Goal: Task Accomplishment & Management: Manage account settings

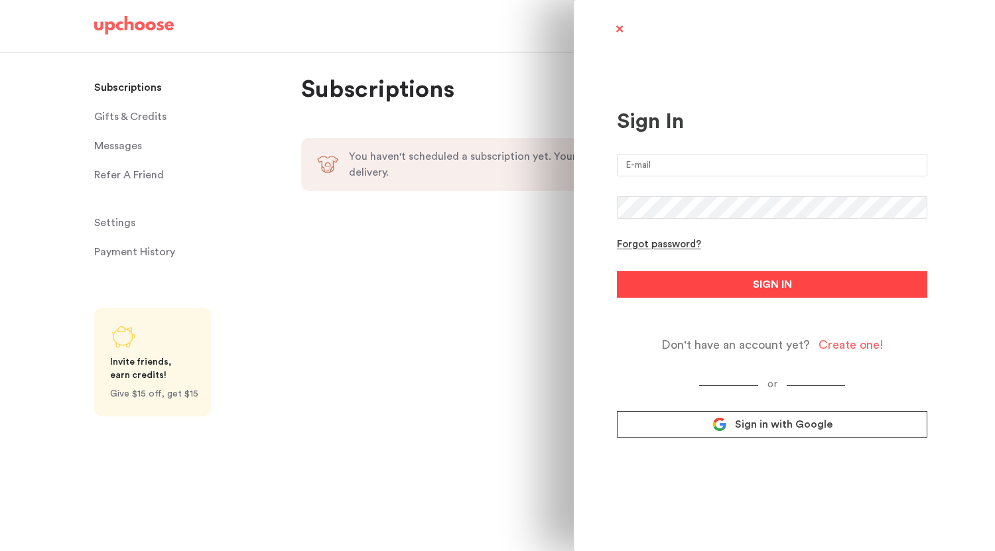
type input "[EMAIL_ADDRESS][DOMAIN_NAME]"
click at [709, 280] on button "SIGN IN" at bounding box center [772, 284] width 311 height 27
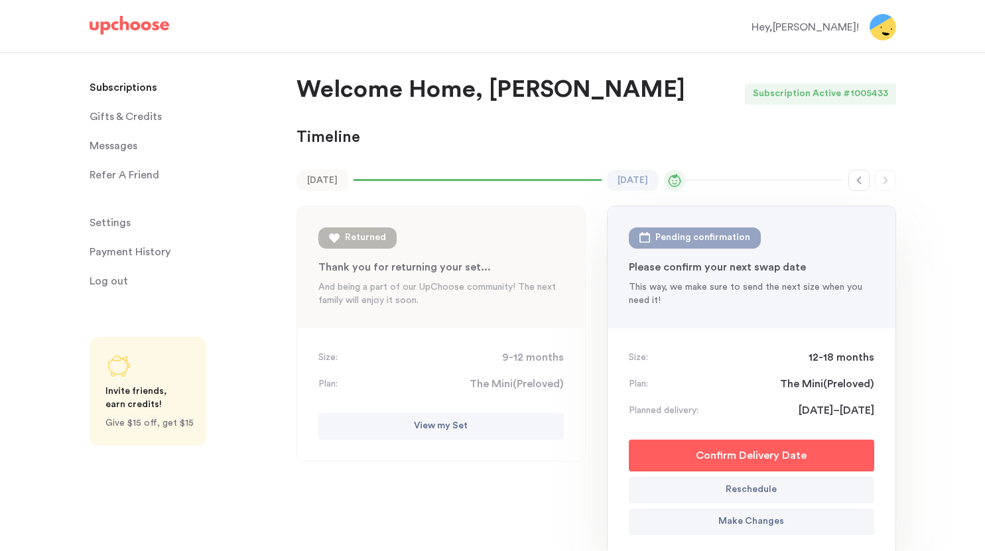
click at [157, 248] on p "Payment History" at bounding box center [130, 252] width 81 height 27
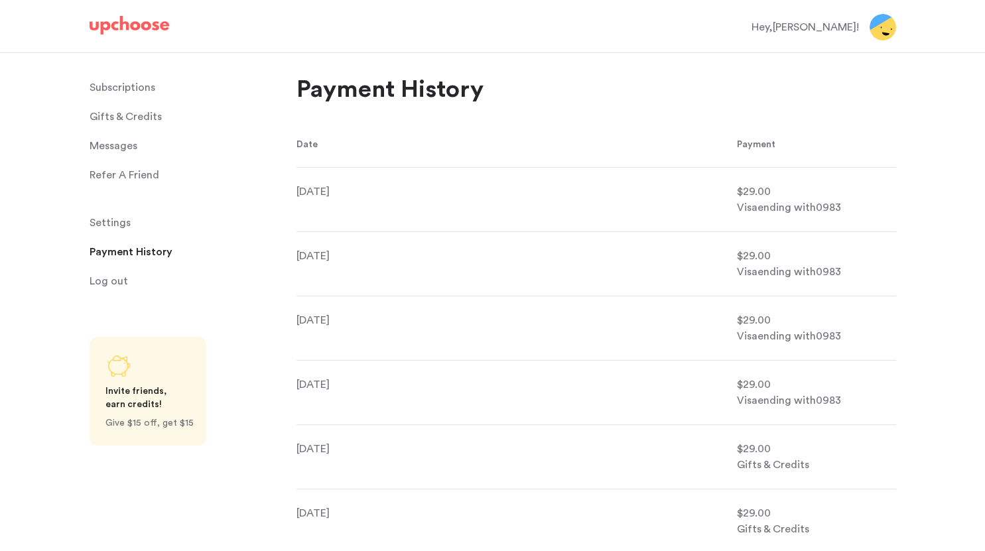
click at [133, 90] on p "Subscriptions" at bounding box center [123, 87] width 66 height 27
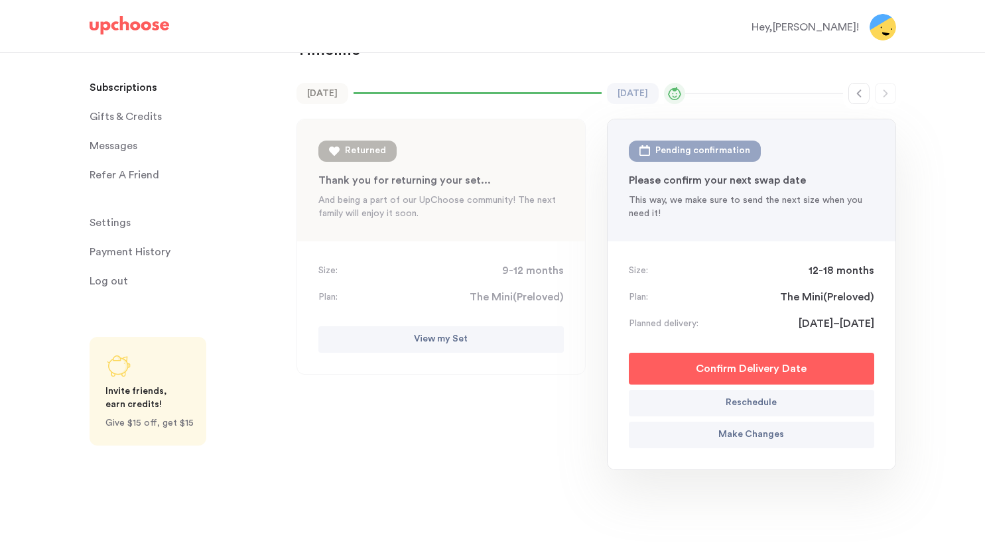
scroll to position [88, 0]
click at [137, 220] on link "Settings Settings" at bounding box center [185, 223] width 191 height 27
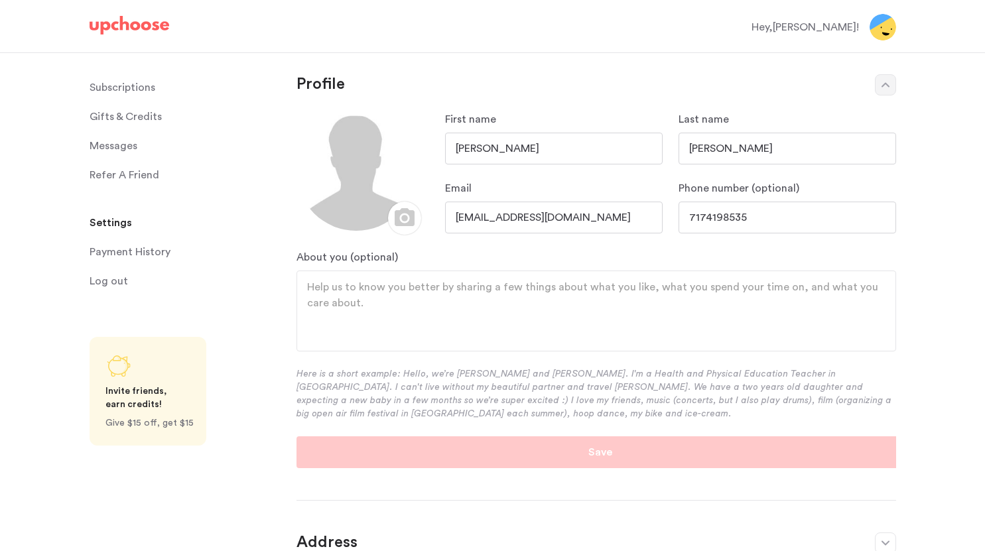
click at [118, 86] on p "Subscriptions" at bounding box center [123, 87] width 66 height 27
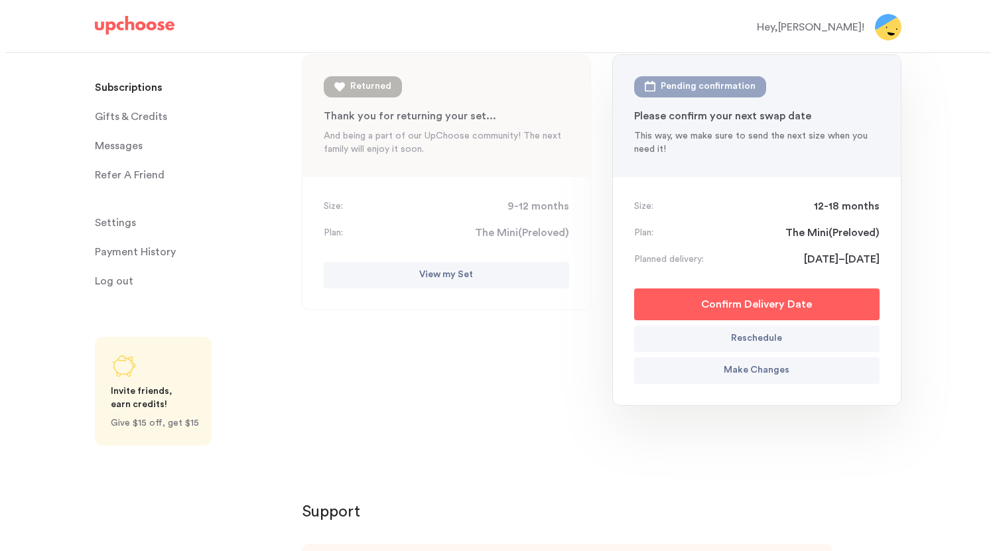
scroll to position [152, 0]
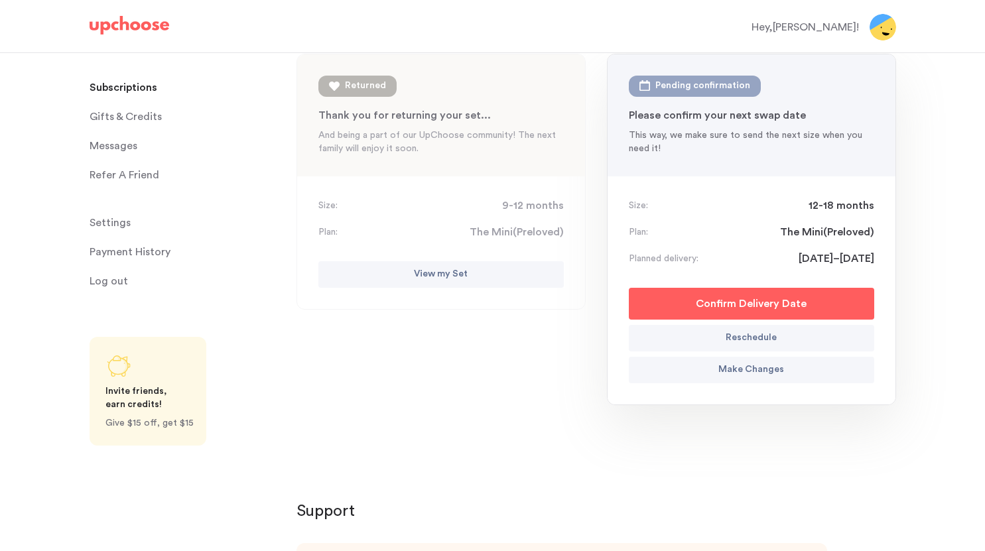
click at [745, 373] on p "Make Changes" at bounding box center [752, 370] width 66 height 16
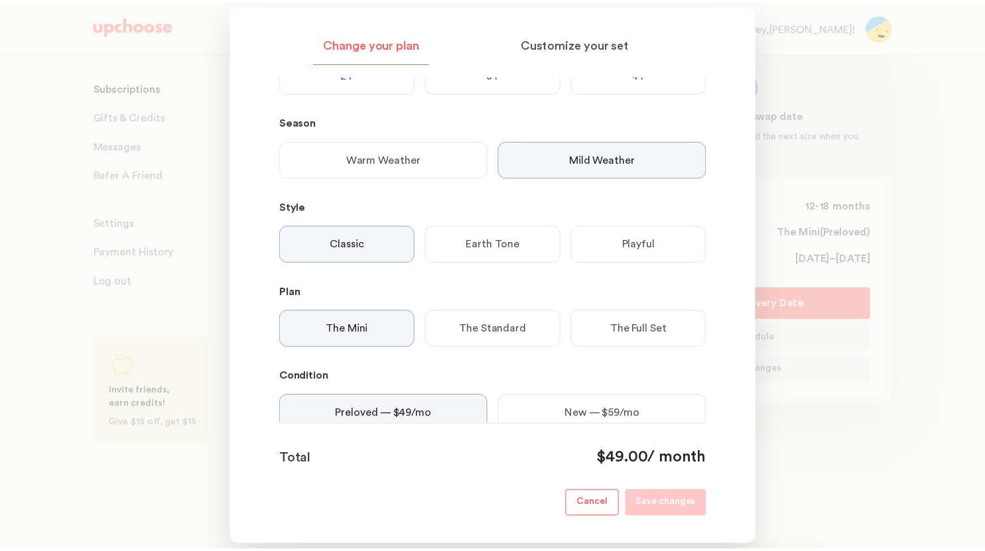
scroll to position [213, 0]
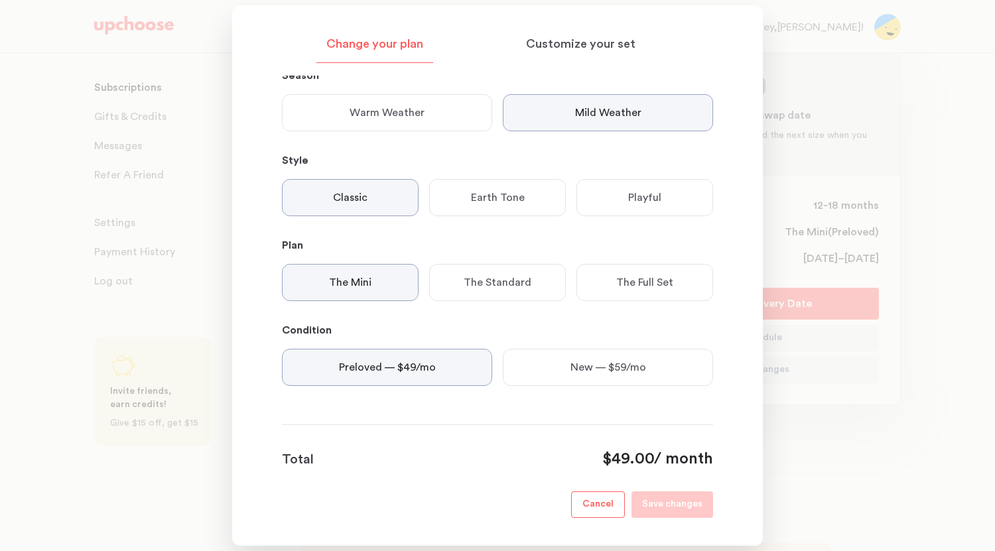
click at [595, 501] on p "Cancel" at bounding box center [598, 505] width 31 height 16
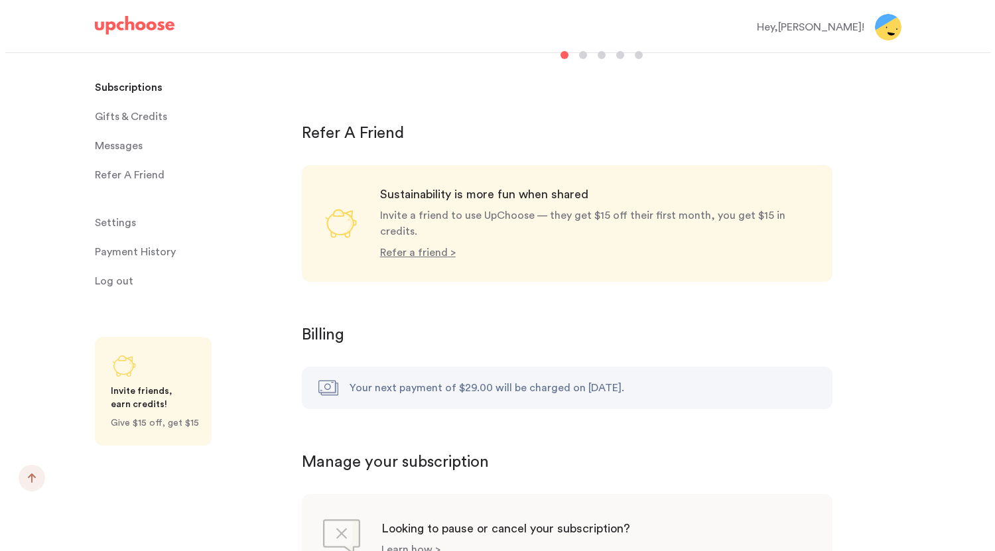
scroll to position [1202, 0]
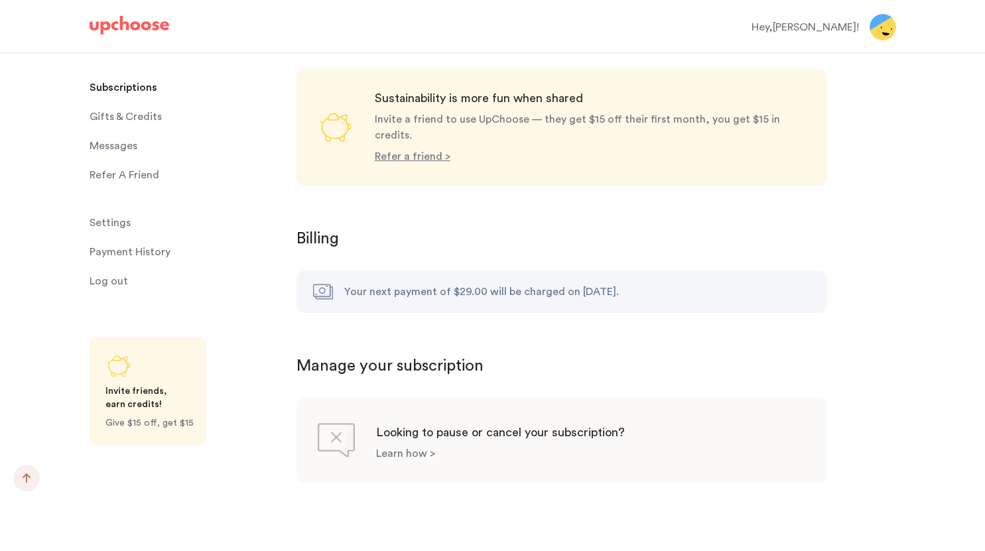
click at [401, 449] on p "Learn how >" at bounding box center [405, 454] width 59 height 11
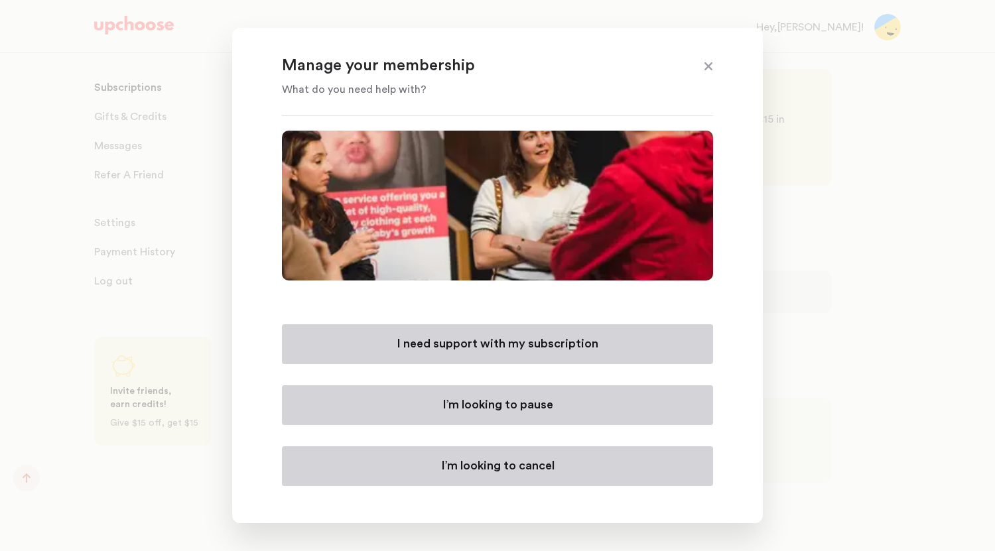
click at [468, 482] on button "I’m looking to cancel" at bounding box center [497, 467] width 431 height 40
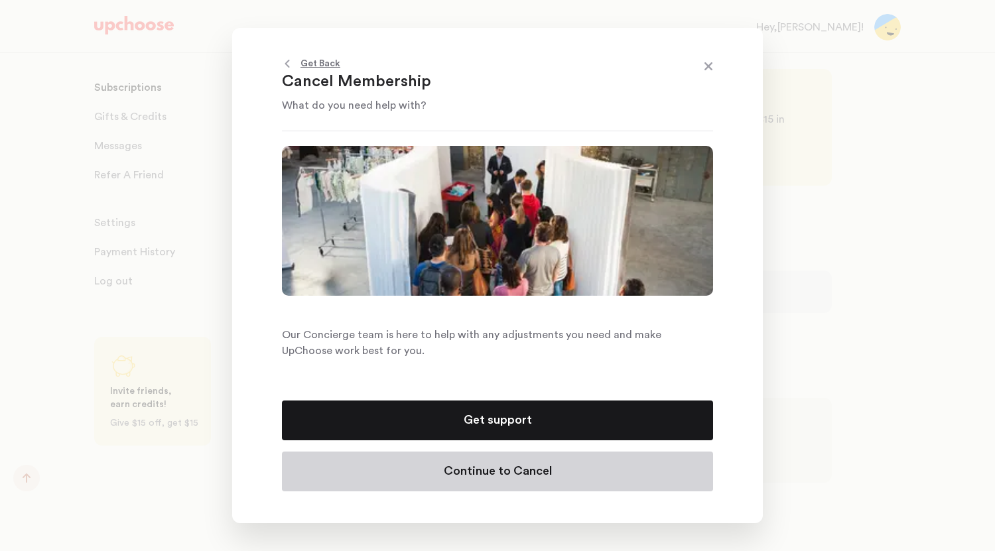
click at [480, 474] on p "Continue to Cancel" at bounding box center [498, 472] width 108 height 16
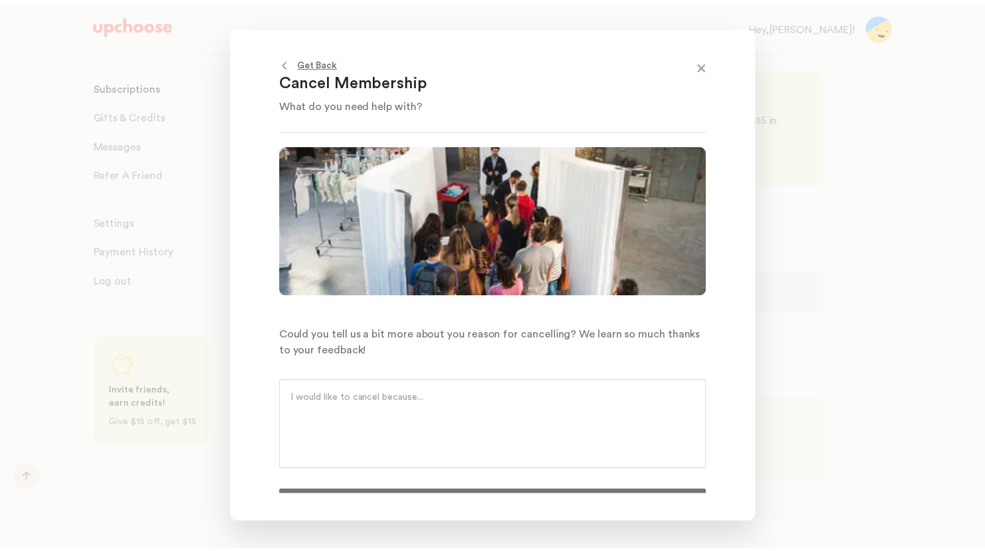
scroll to position [22, 0]
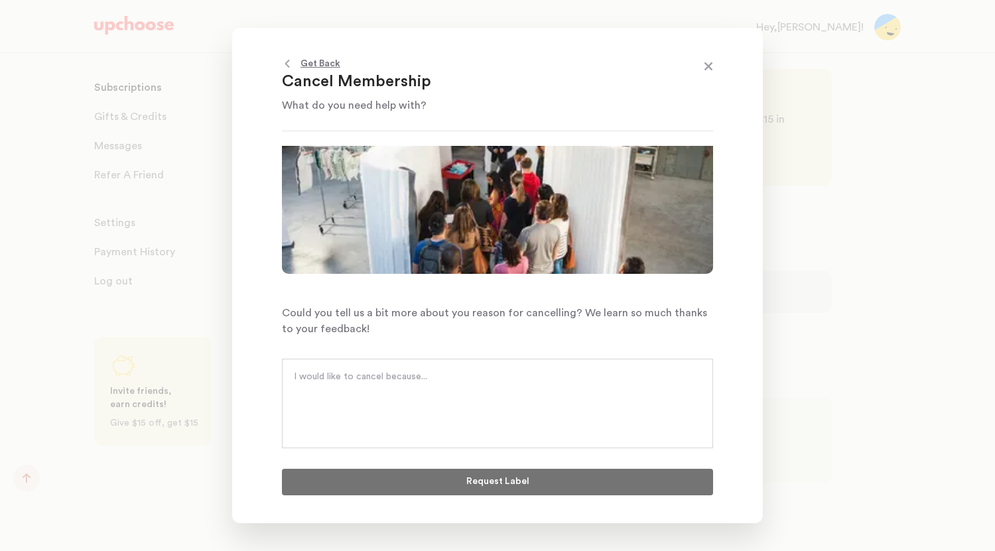
click at [397, 382] on textarea at bounding box center [497, 390] width 407 height 40
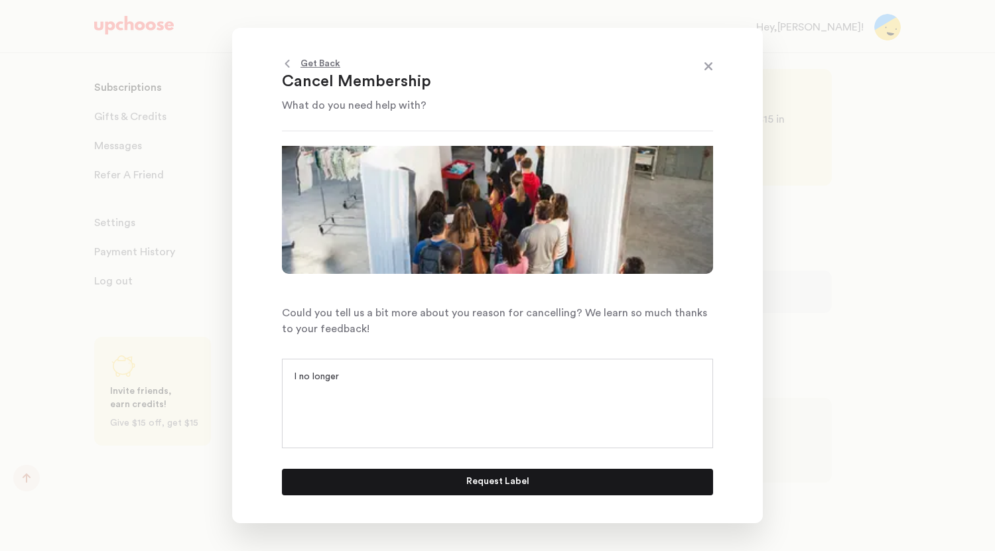
click at [397, 382] on textarea "I no longer" at bounding box center [497, 390] width 407 height 40
type textarea "I"
click at [483, 381] on textarea "I am cutting back on subscription costs" at bounding box center [497, 390] width 407 height 40
type textarea "I am cutting back on subscription costs"
click at [587, 472] on button "Request Label" at bounding box center [497, 482] width 431 height 27
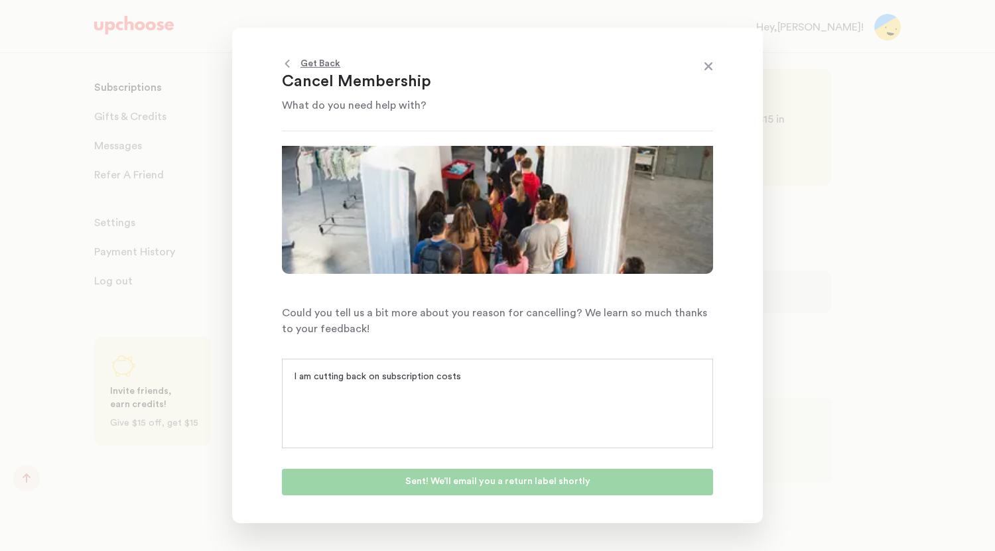
click at [715, 62] on span at bounding box center [708, 67] width 17 height 17
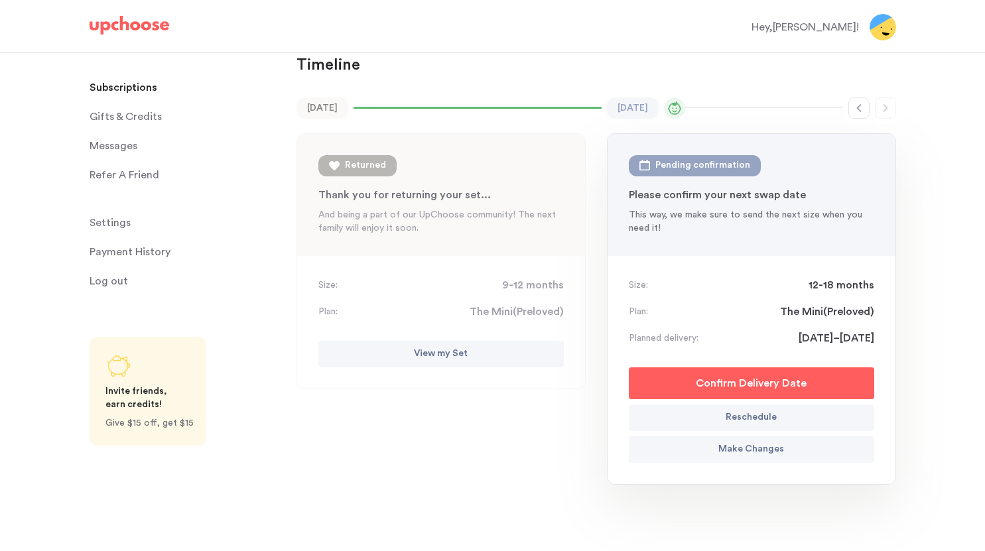
scroll to position [74, 0]
